Goal: Check status: Check status

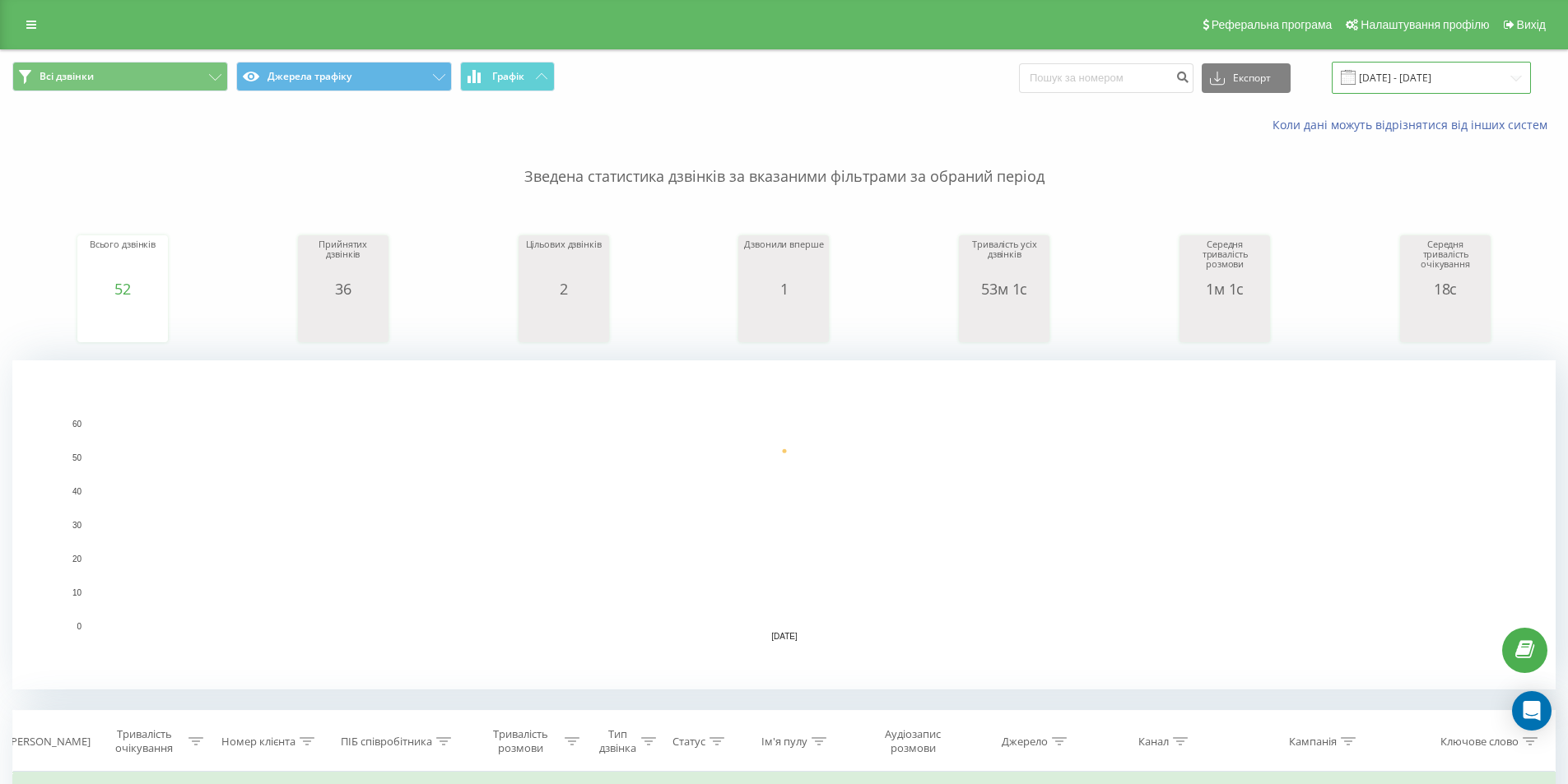
click at [1492, 79] on input "[DATE] - [DATE]" at bounding box center [1431, 78] width 199 height 32
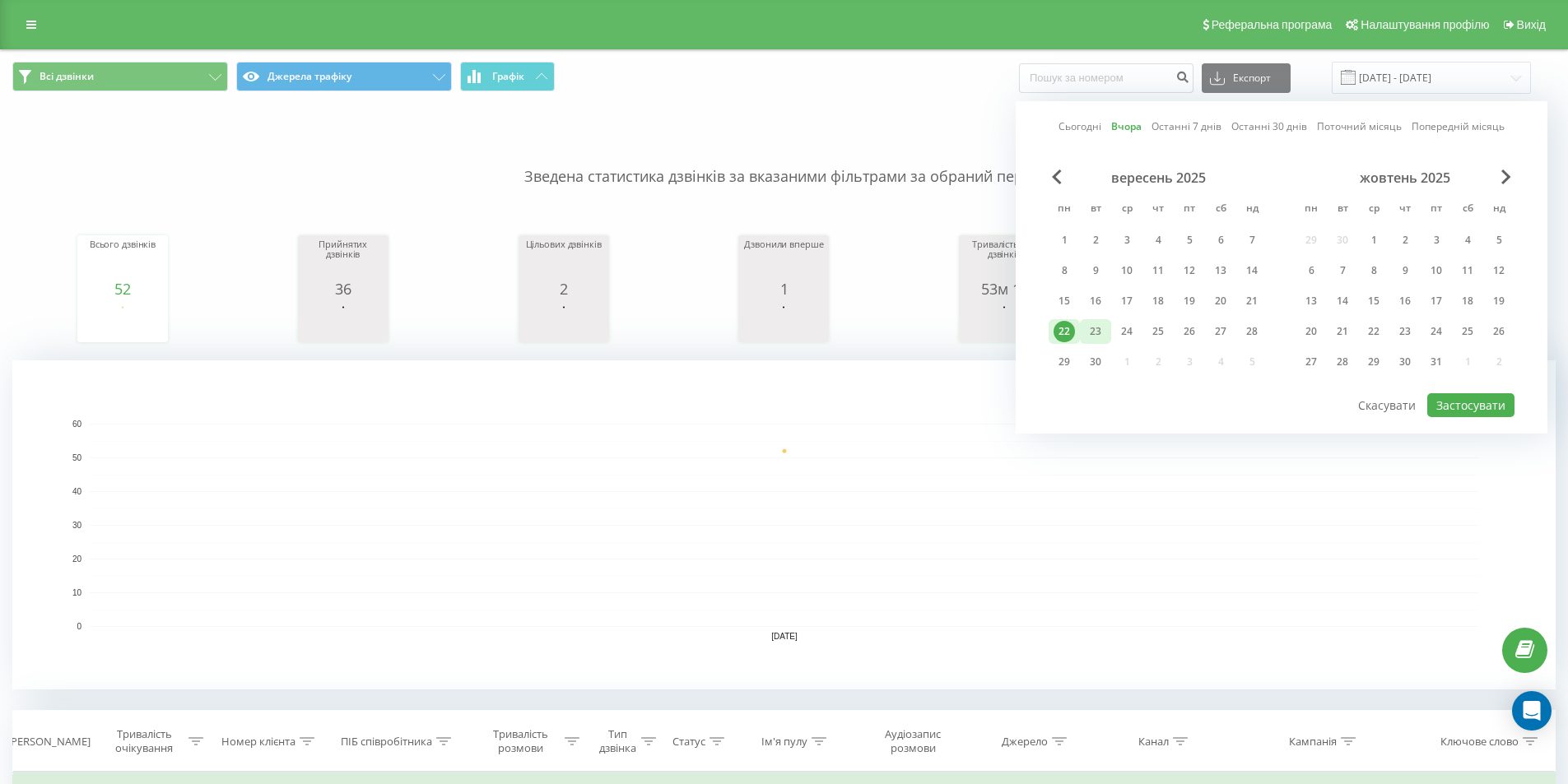
click at [1098, 326] on div "23" at bounding box center [1096, 332] width 22 height 22
click at [1481, 405] on button "Застосувати" at bounding box center [1471, 405] width 87 height 24
type input "23.09.2025 - 23.09.2025"
